Goal: Check status: Check status

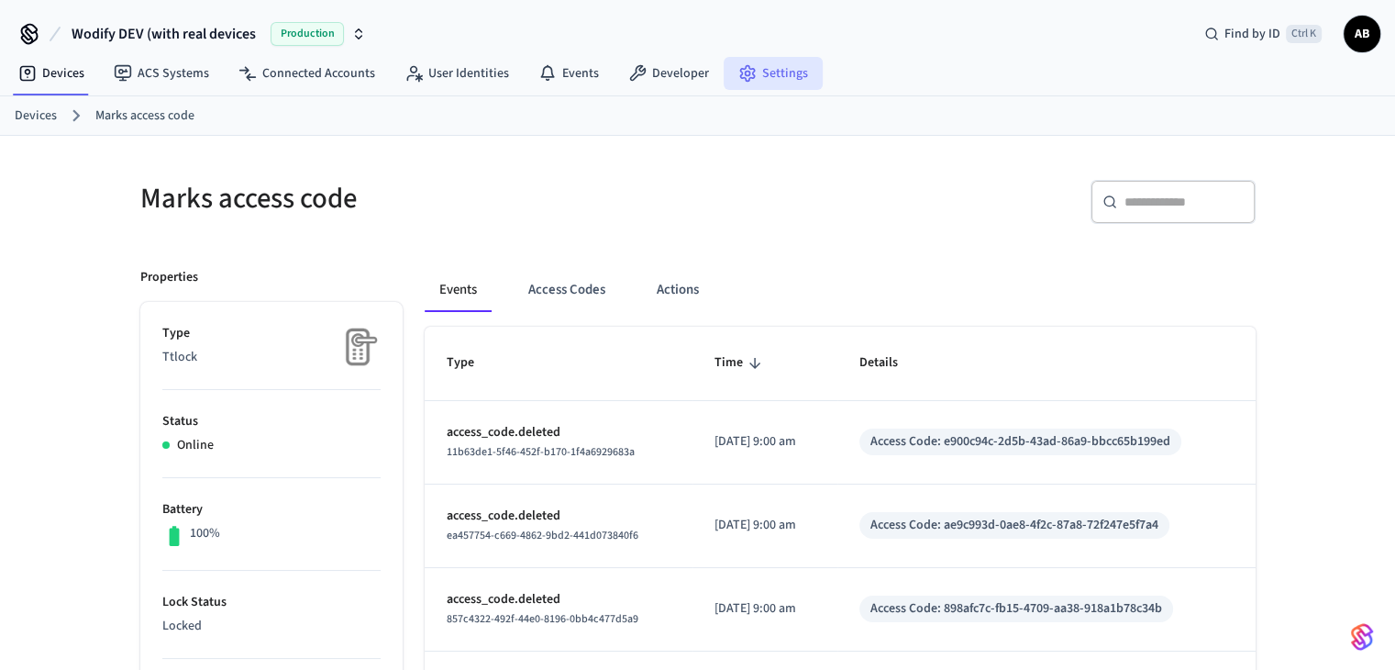
scroll to position [106, 0]
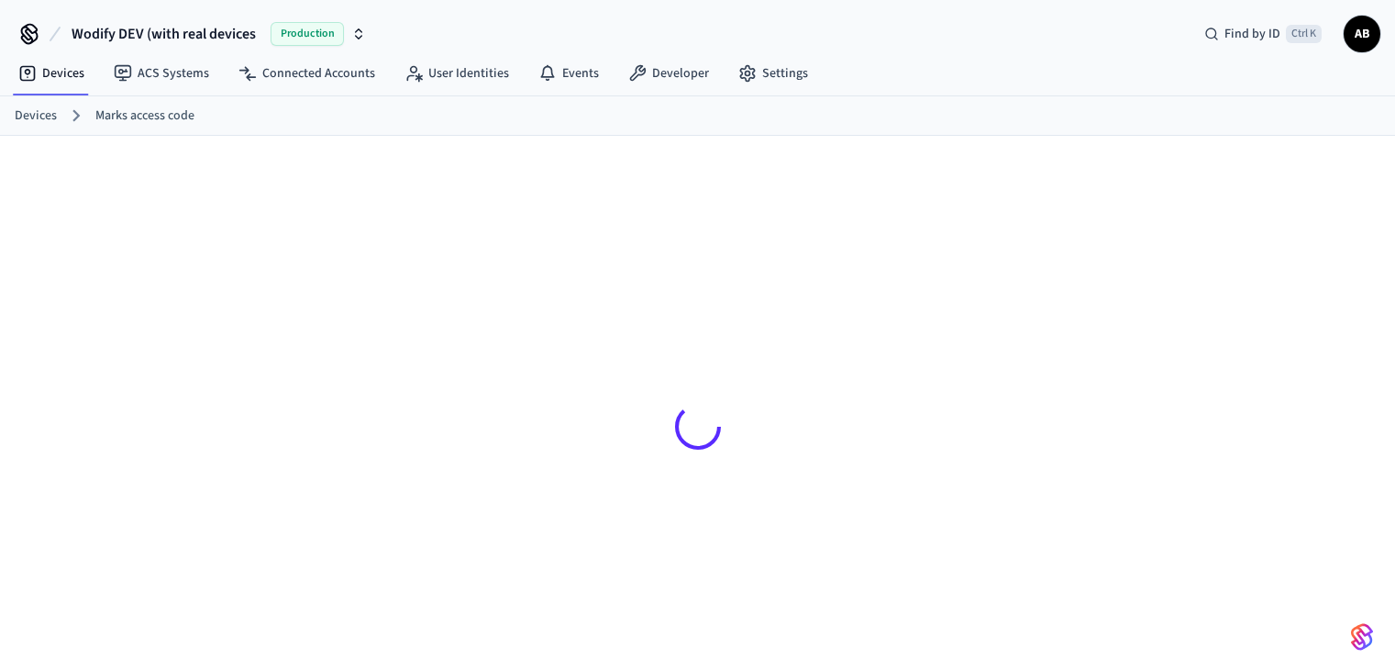
scroll to position [24, 0]
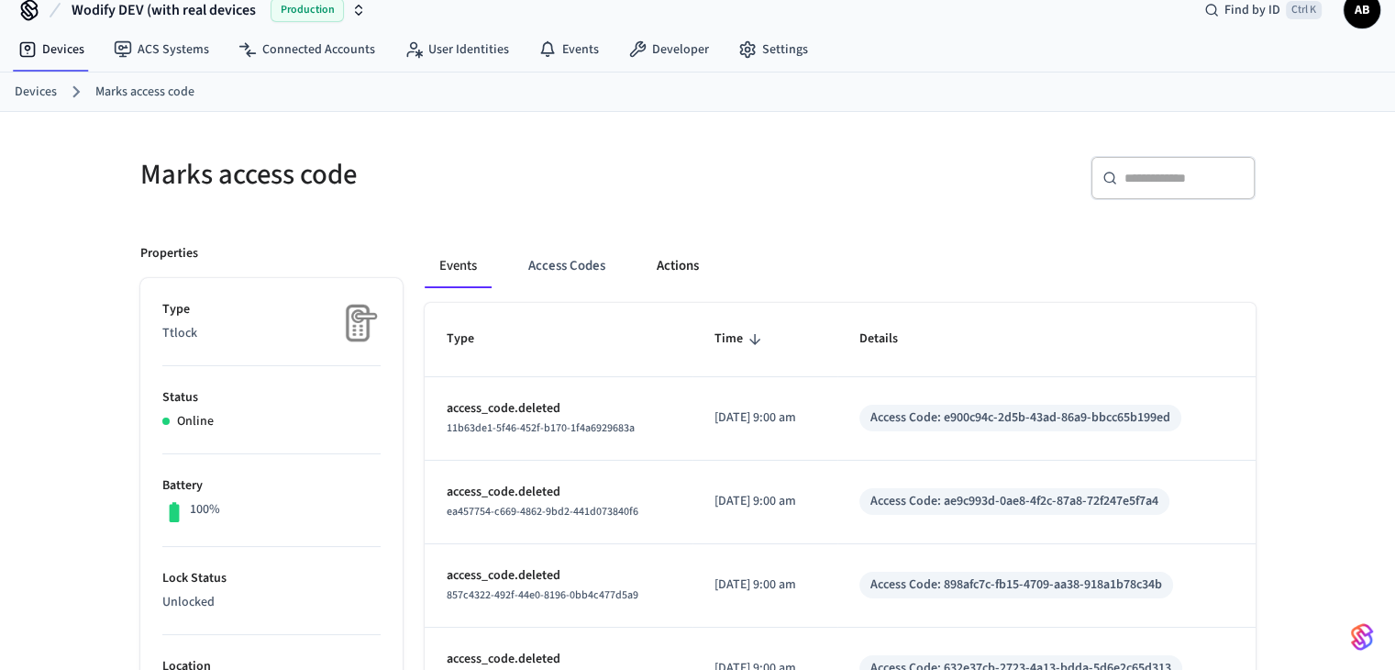
click at [690, 260] on button "Actions" at bounding box center [678, 266] width 72 height 44
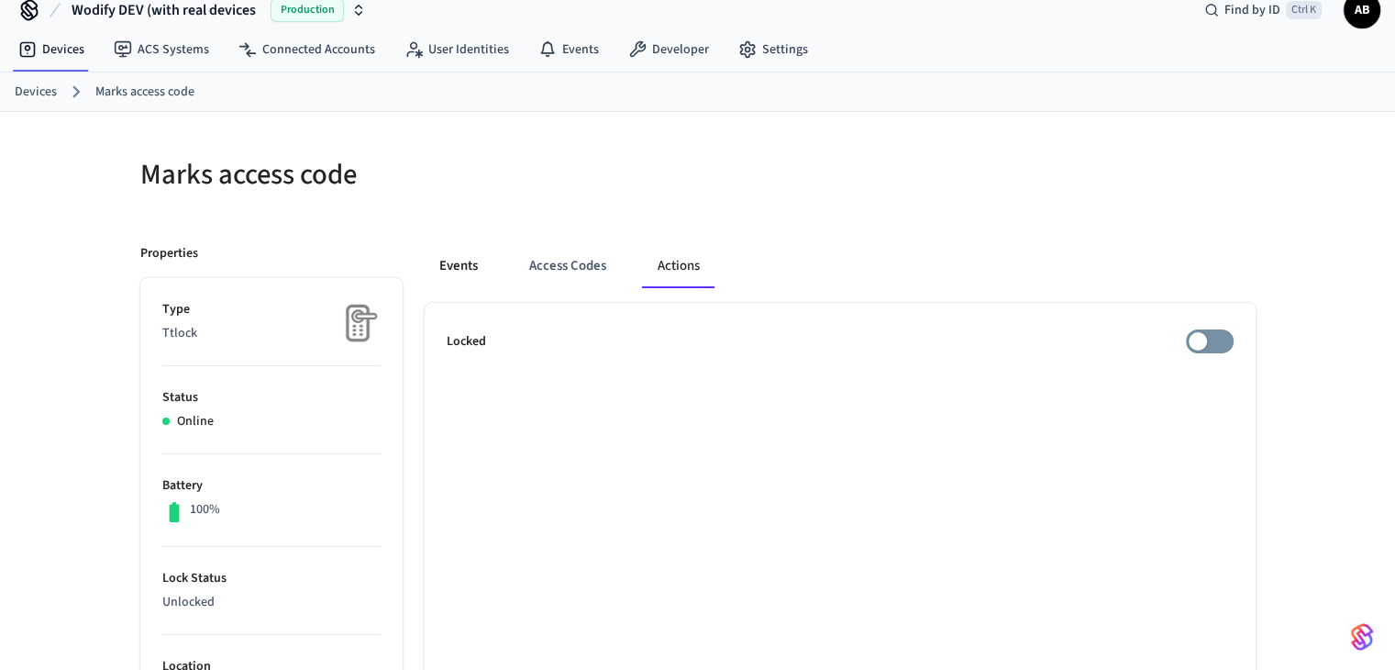
click at [466, 258] on button "Events" at bounding box center [459, 266] width 68 height 44
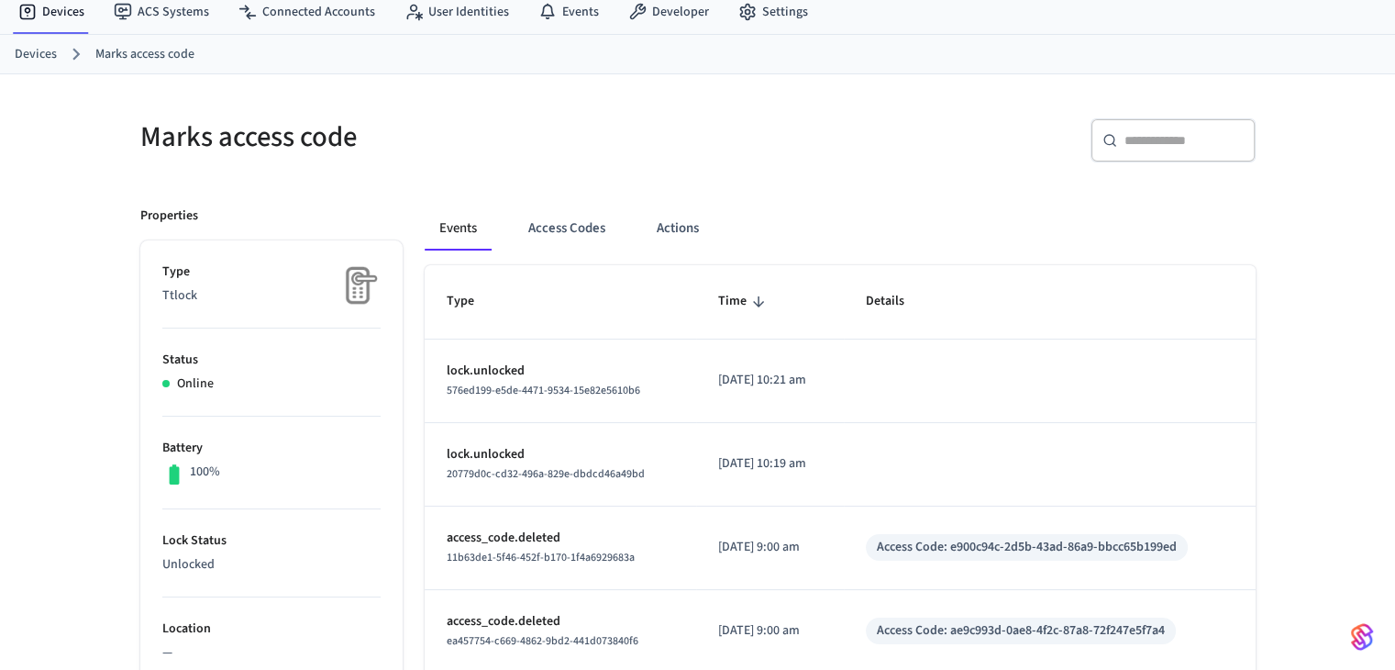
scroll to position [63, 0]
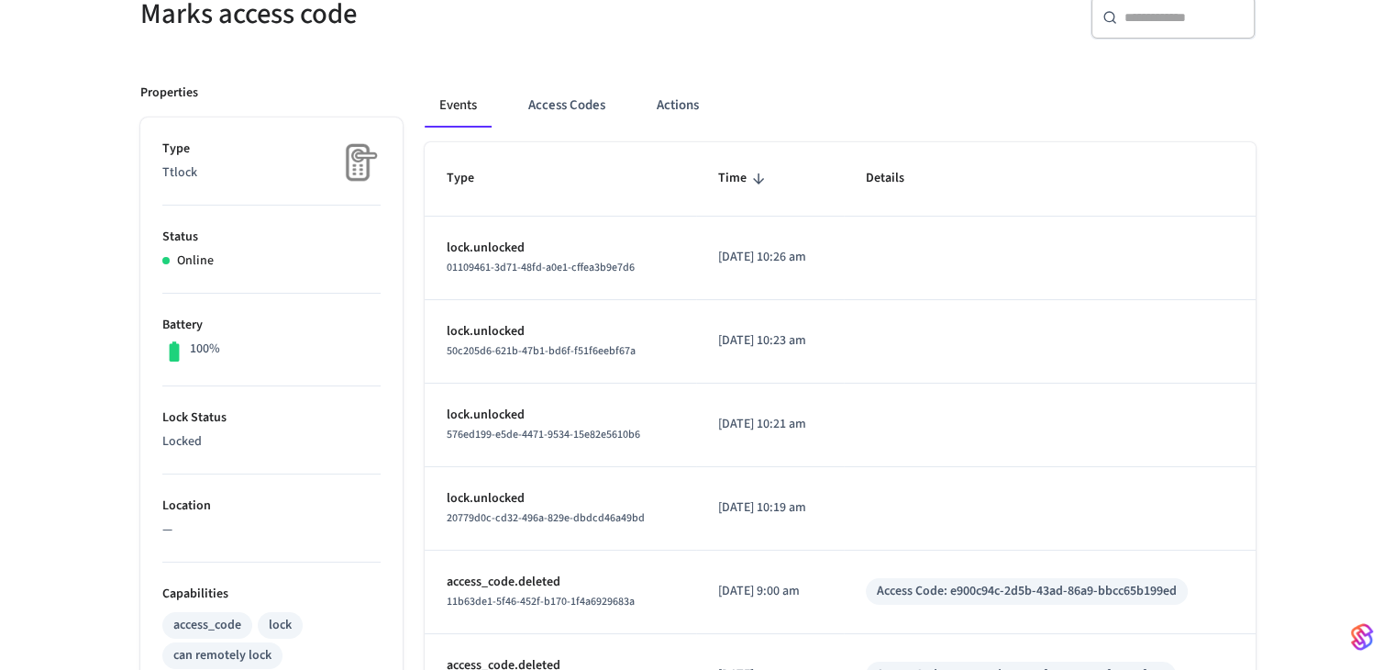
scroll to position [183, 0]
